Goal: Find specific page/section: Find specific page/section

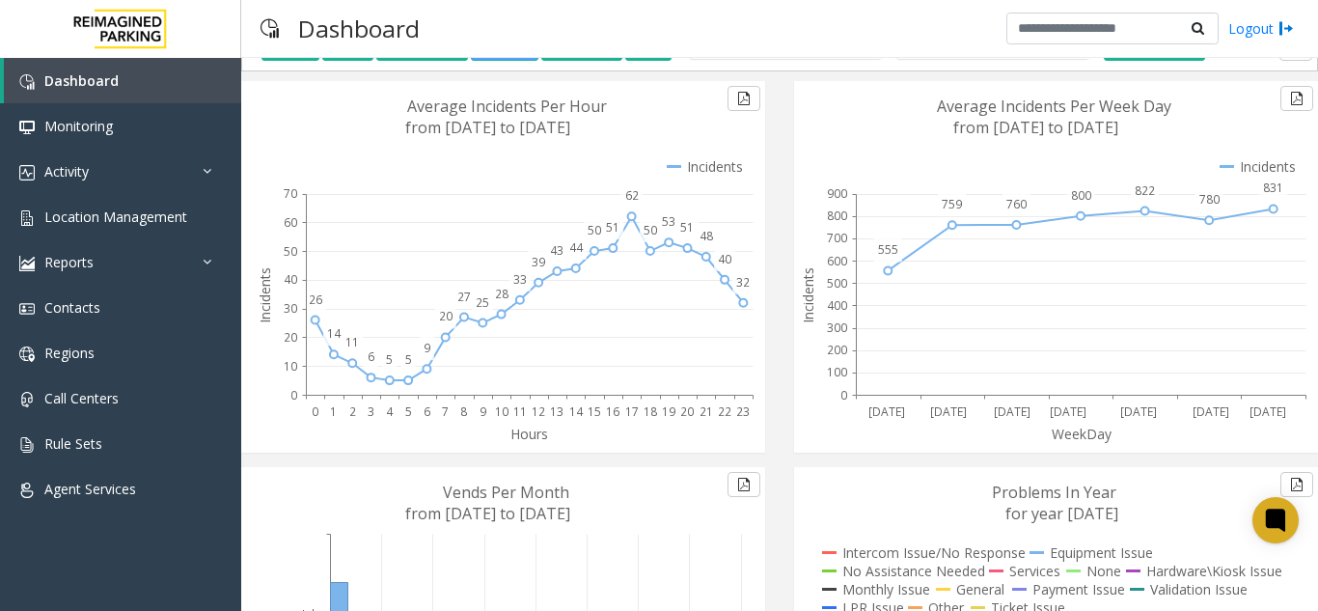
scroll to position [193, 0]
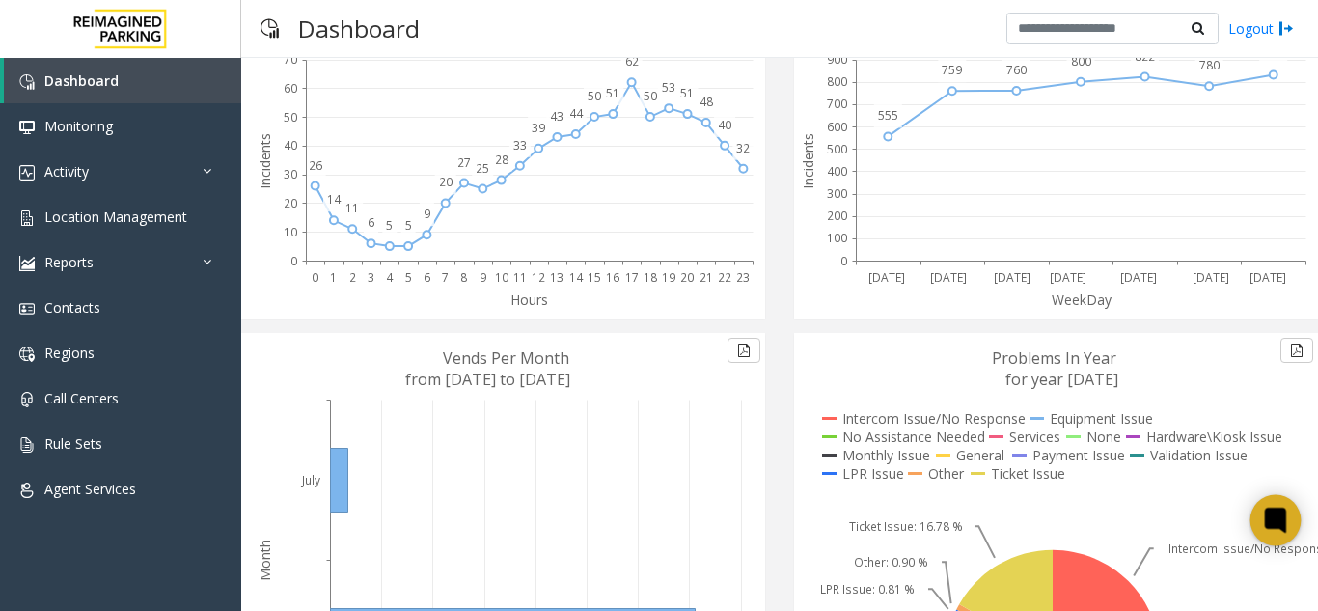
click at [1270, 514] on icon at bounding box center [1275, 519] width 14 height 14
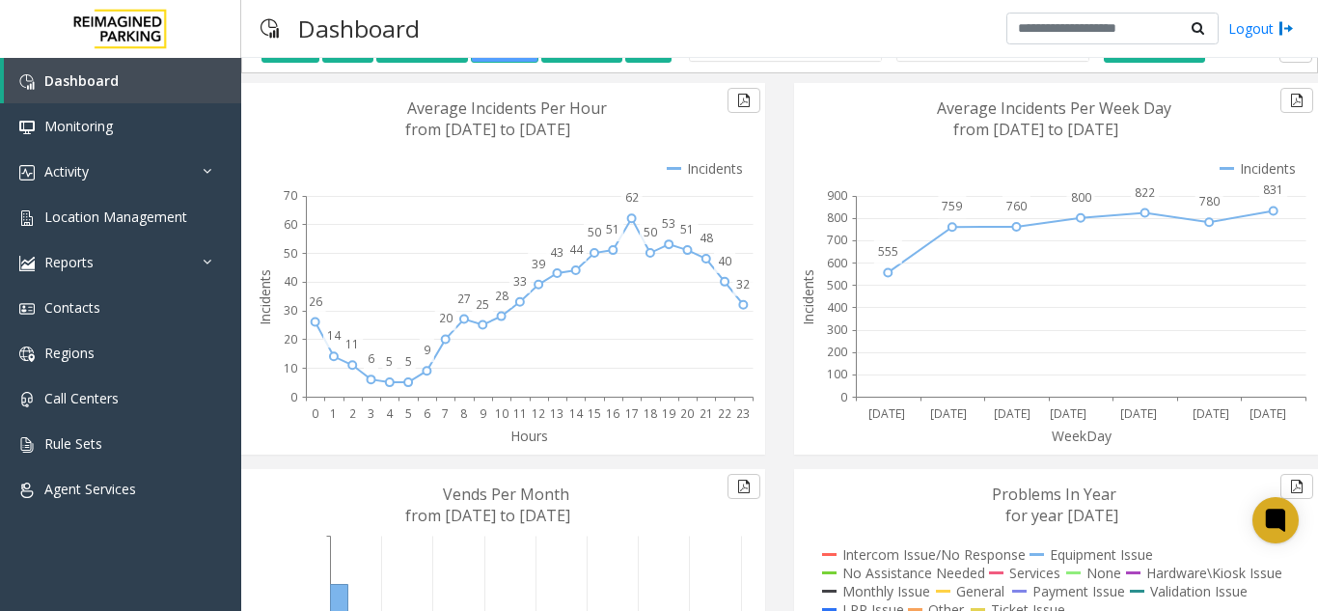
scroll to position [53, 0]
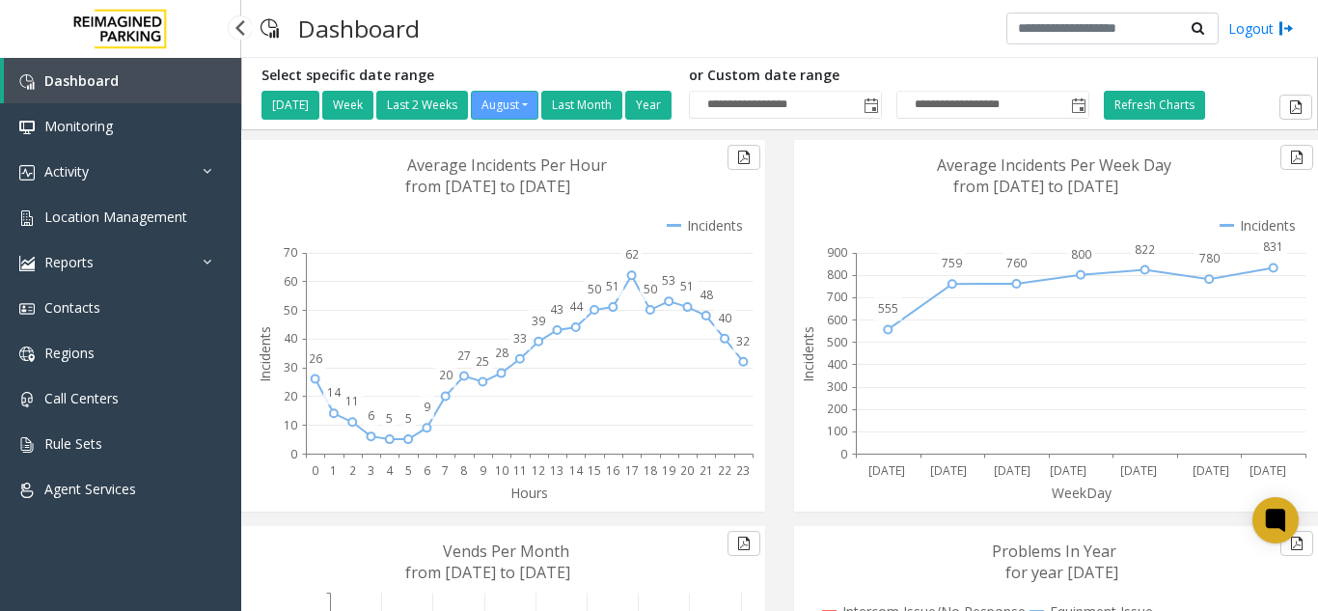
scroll to position [53, 0]
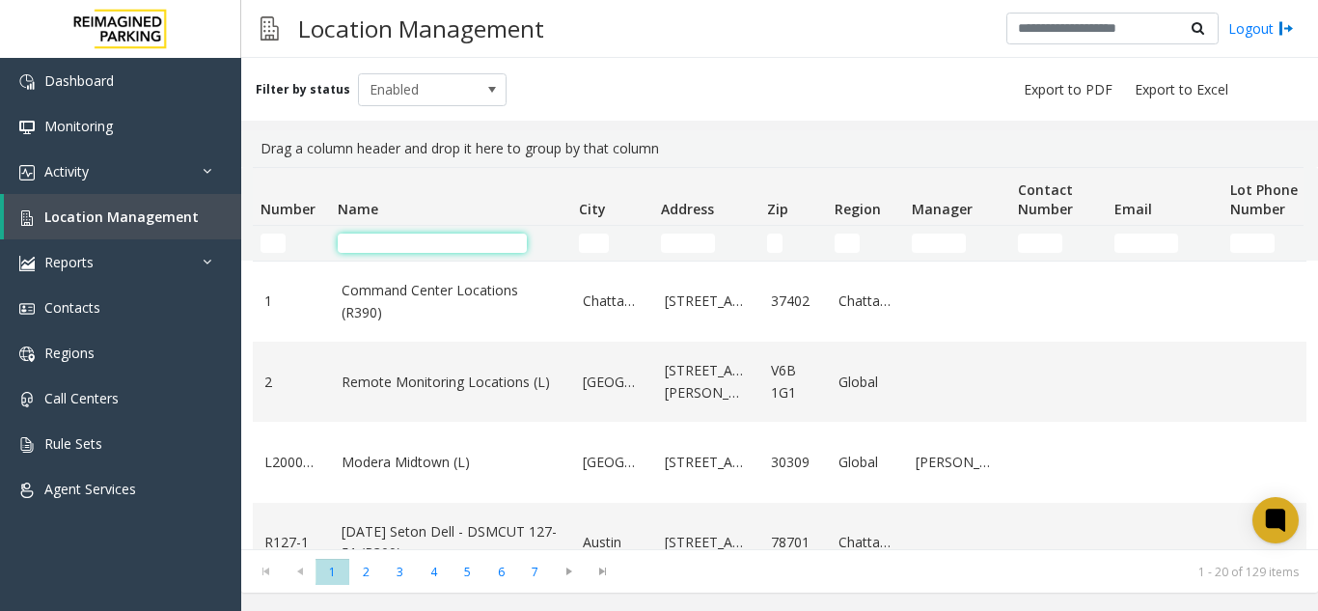
click at [435, 238] on input "Name Filter" at bounding box center [432, 242] width 189 height 19
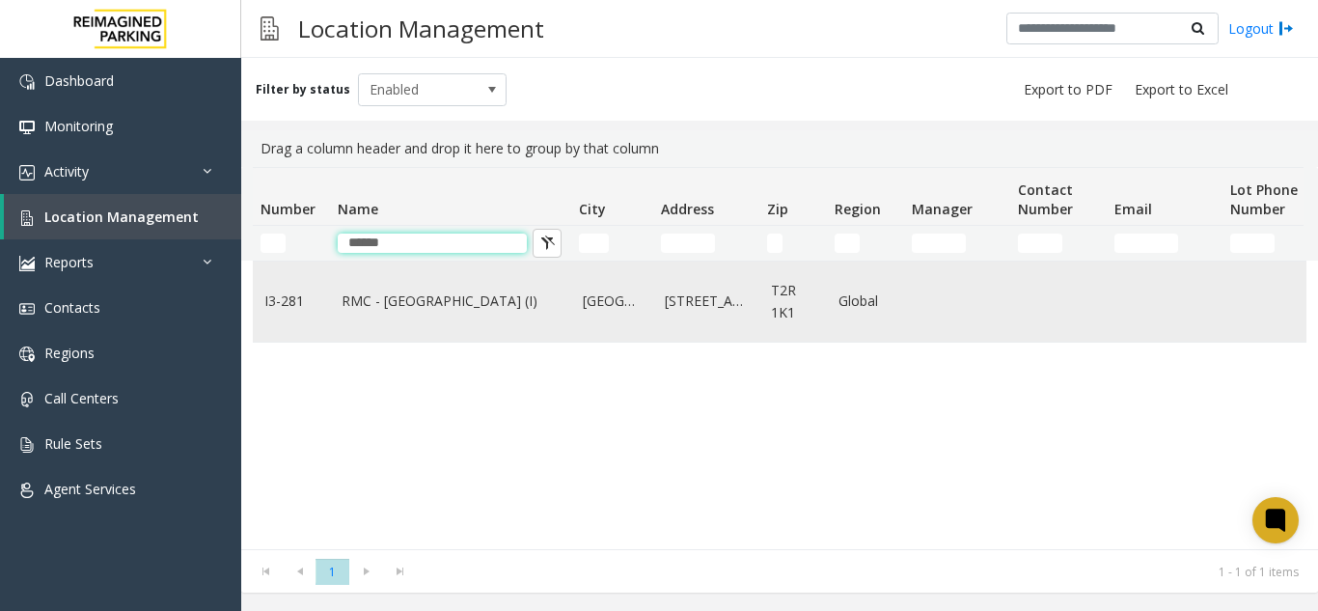
type input "*****"
click at [470, 301] on link "RMC - [GEOGRAPHIC_DATA] (I)" at bounding box center [450, 300] width 218 height 21
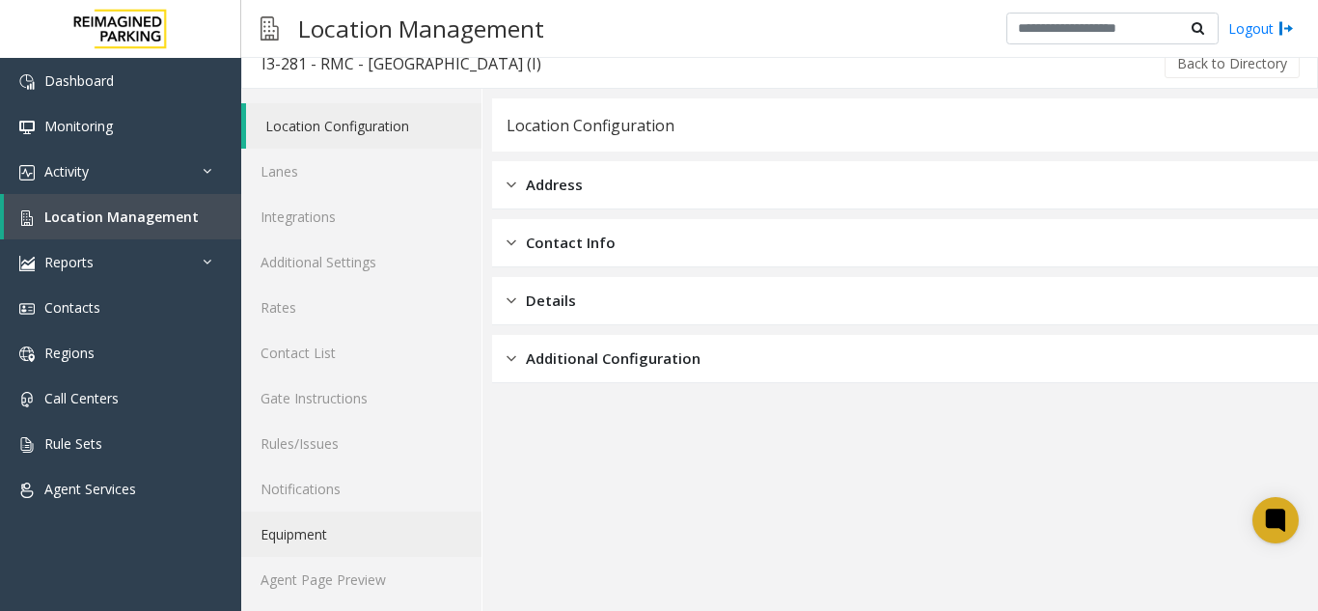
scroll to position [25, 0]
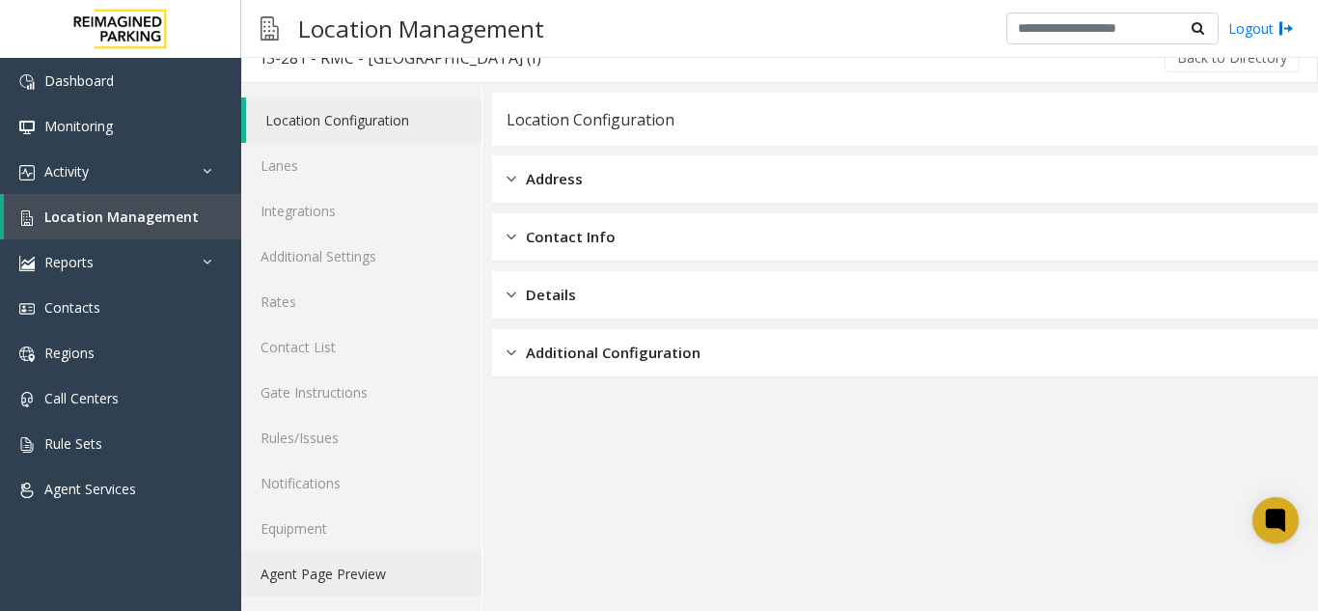
click at [342, 570] on link "Agent Page Preview" at bounding box center [361, 573] width 240 height 45
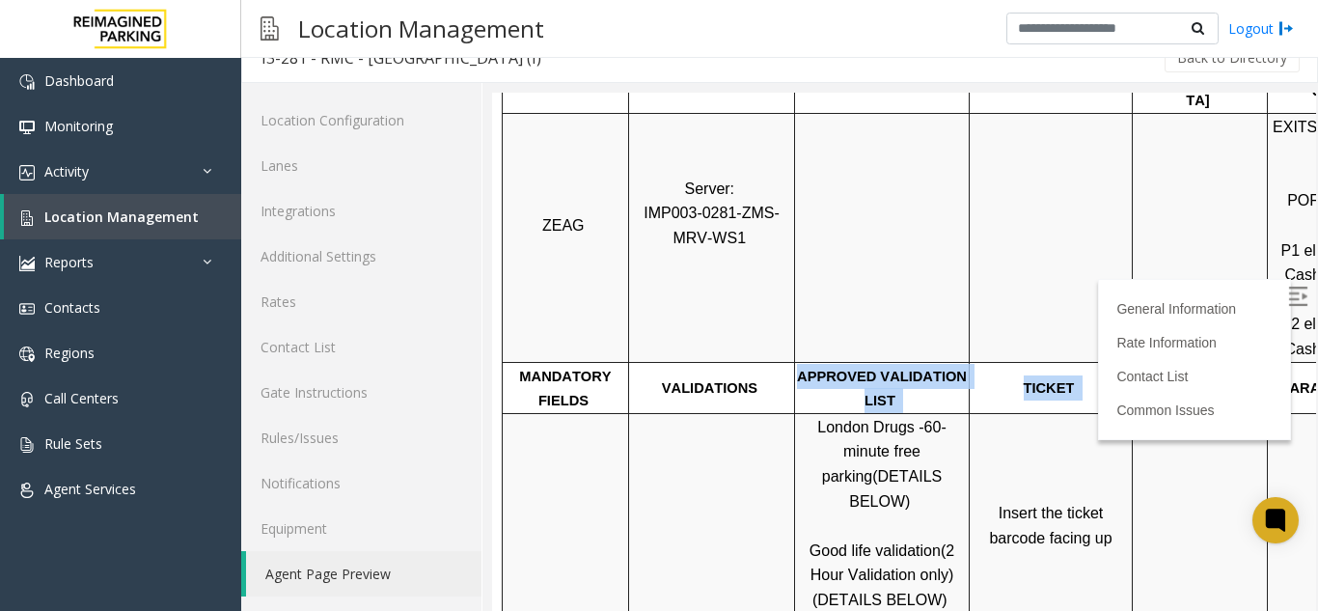
scroll to position [386, 272]
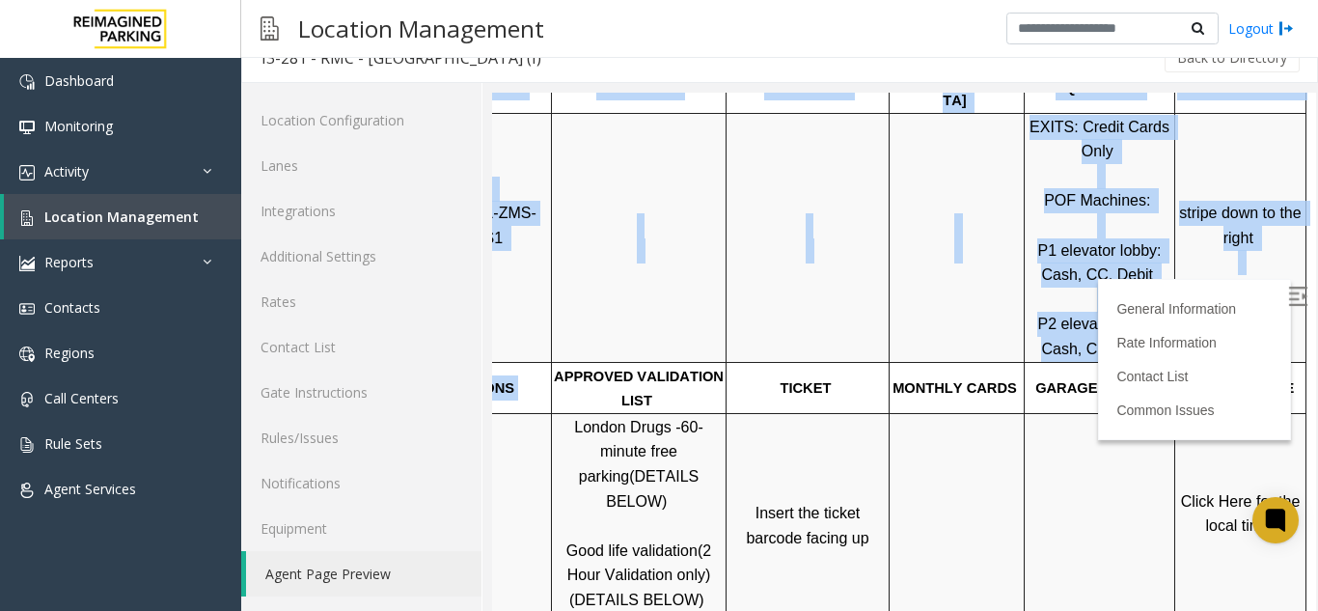
drag, startPoint x: 969, startPoint y: 361, endPoint x: 1414, endPoint y: 333, distance: 445.6
click at [1121, 327] on p "EXITS: Credit Cards Only POF Machines: P1 elevator lobby: Cash, CC, Debit P2 el…" at bounding box center [1099, 238] width 148 height 247
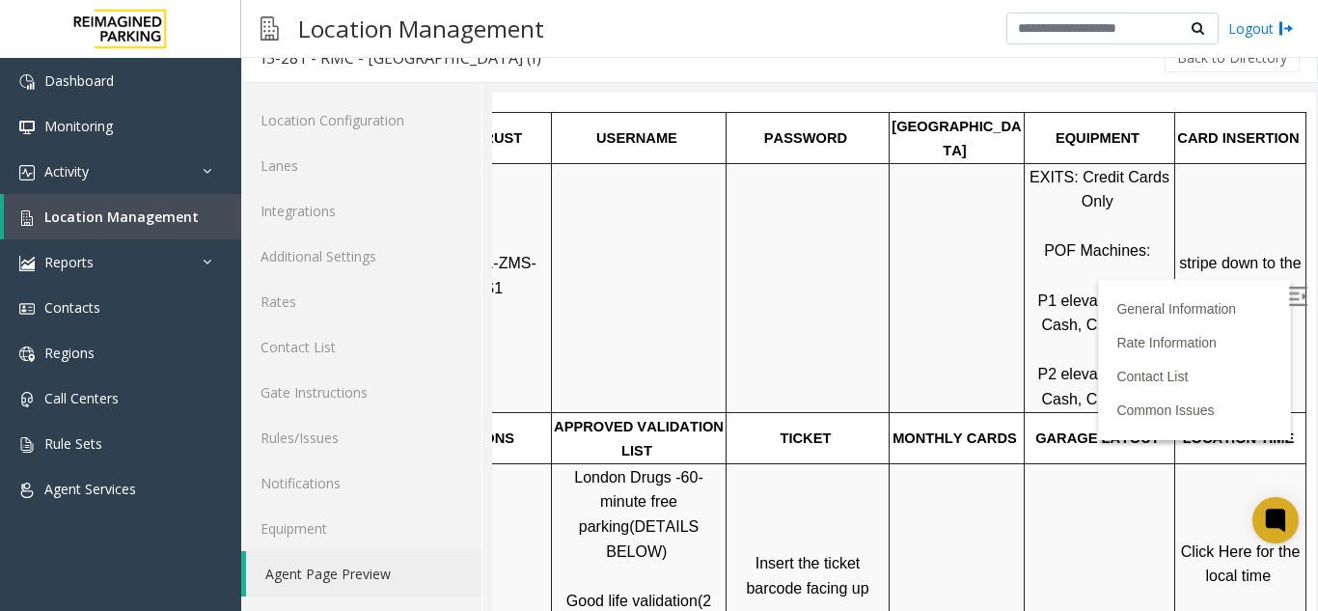
scroll to position [289, 272]
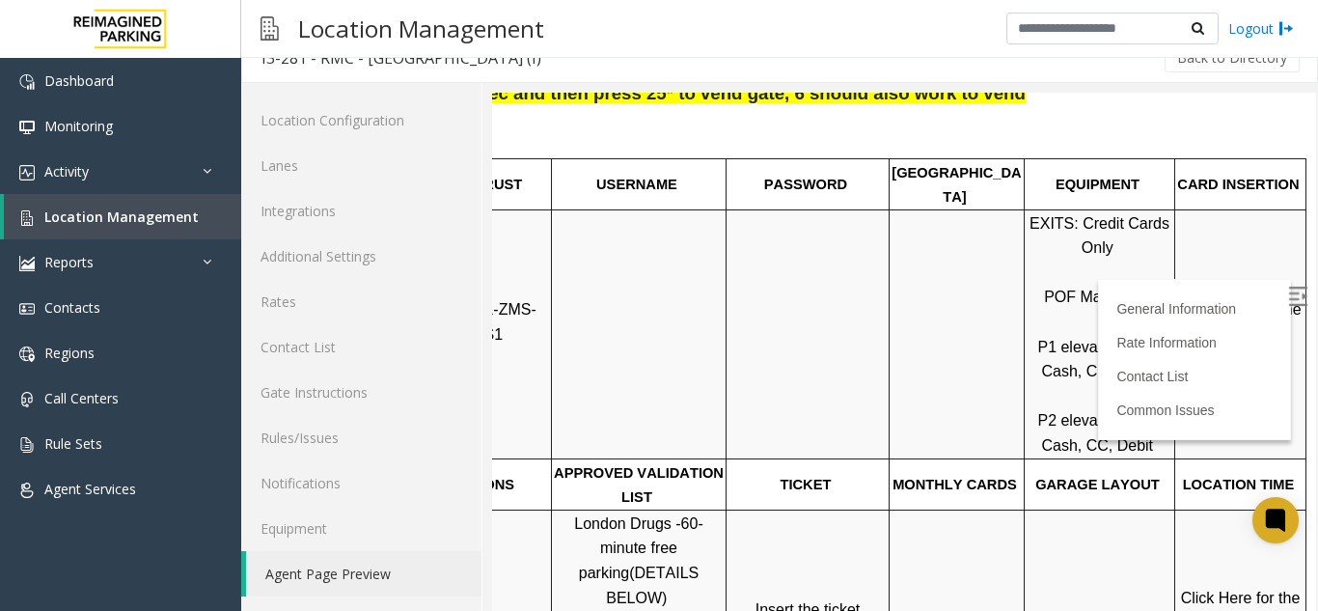
drag, startPoint x: 1159, startPoint y: 284, endPoint x: 1204, endPoint y: 314, distance: 54.8
click at [1218, 301] on span "stripe down to the right" at bounding box center [1242, 321] width 126 height 41
click at [1204, 318] on span "stripe down to the right" at bounding box center [1242, 321] width 126 height 41
